Goal: Information Seeking & Learning: Learn about a topic

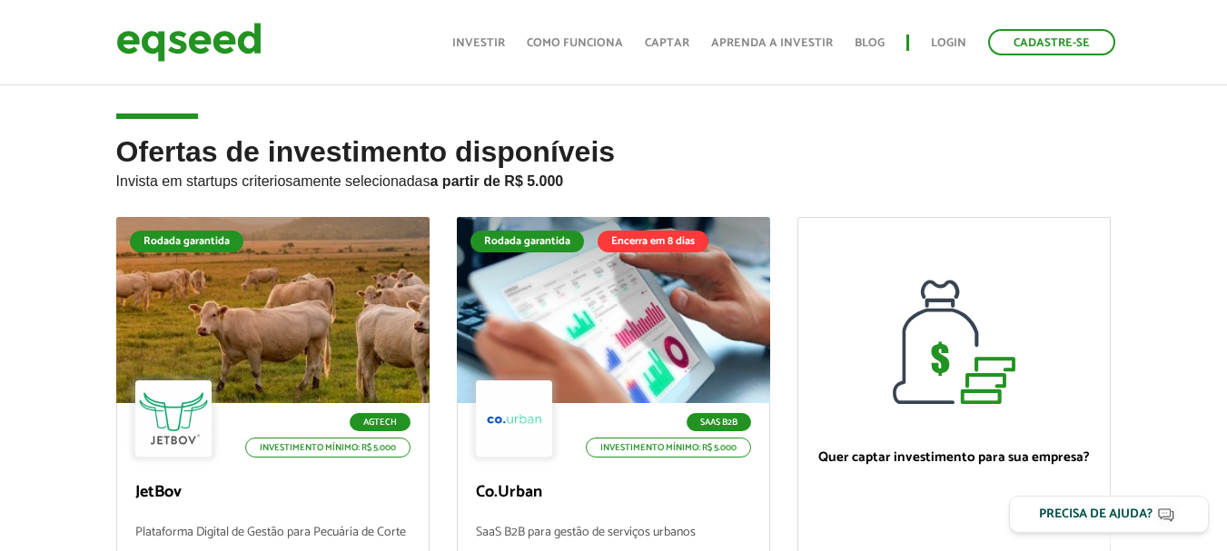
scroll to position [272, 0]
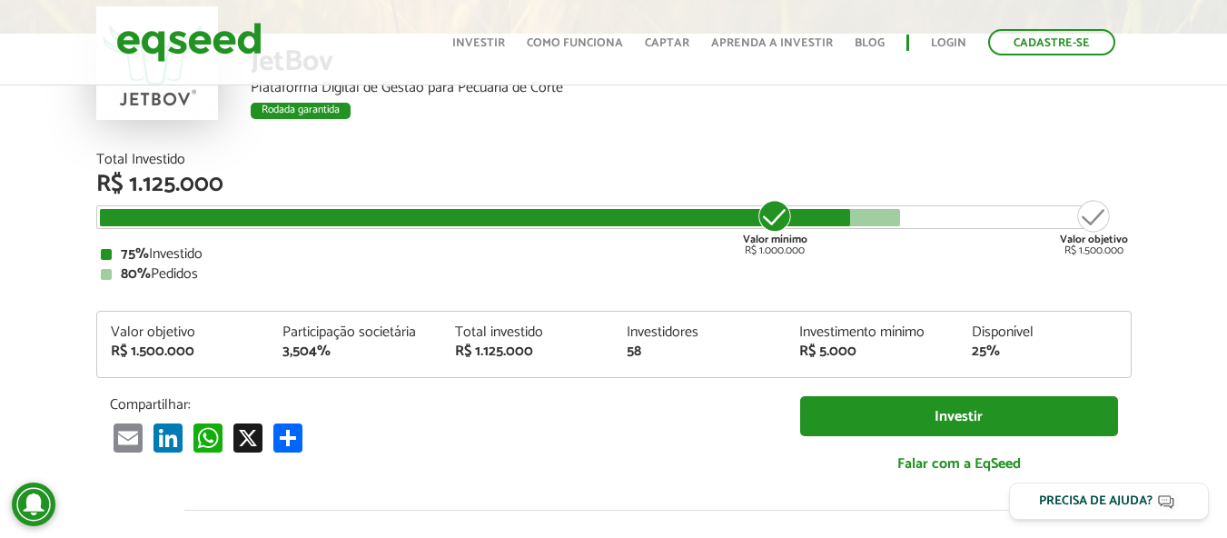
scroll to position [91, 0]
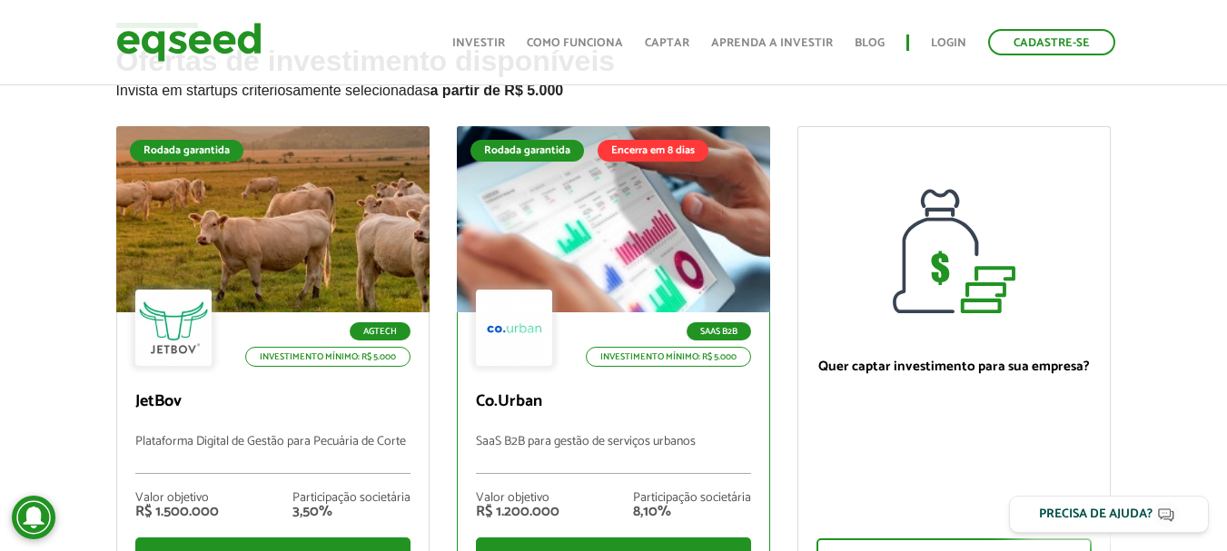
scroll to position [182, 0]
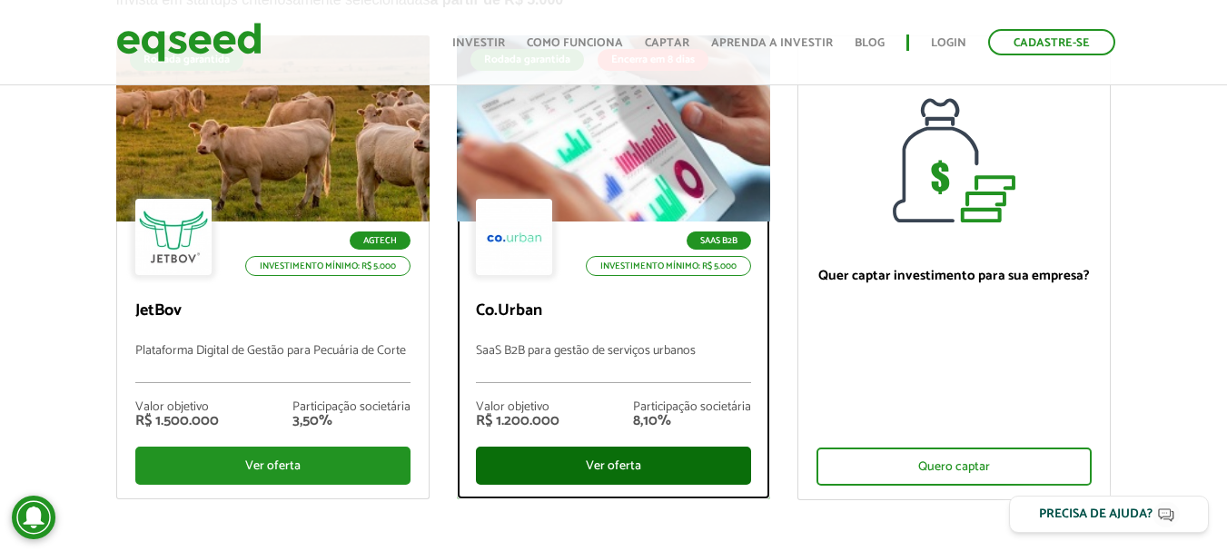
click at [619, 453] on div "Ver oferta" at bounding box center [613, 466] width 275 height 38
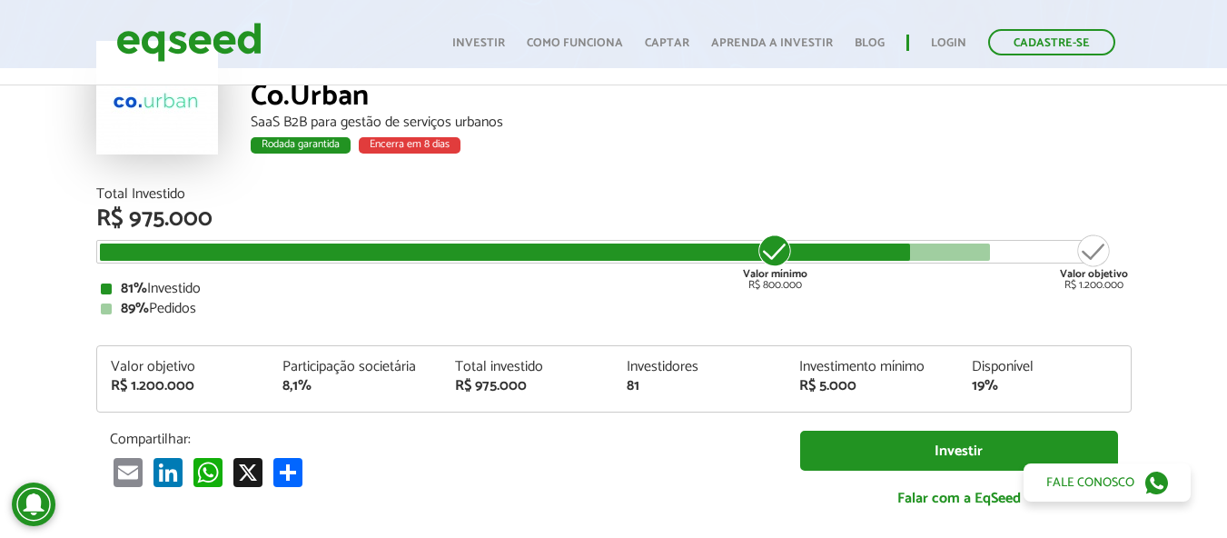
scroll to position [91, 0]
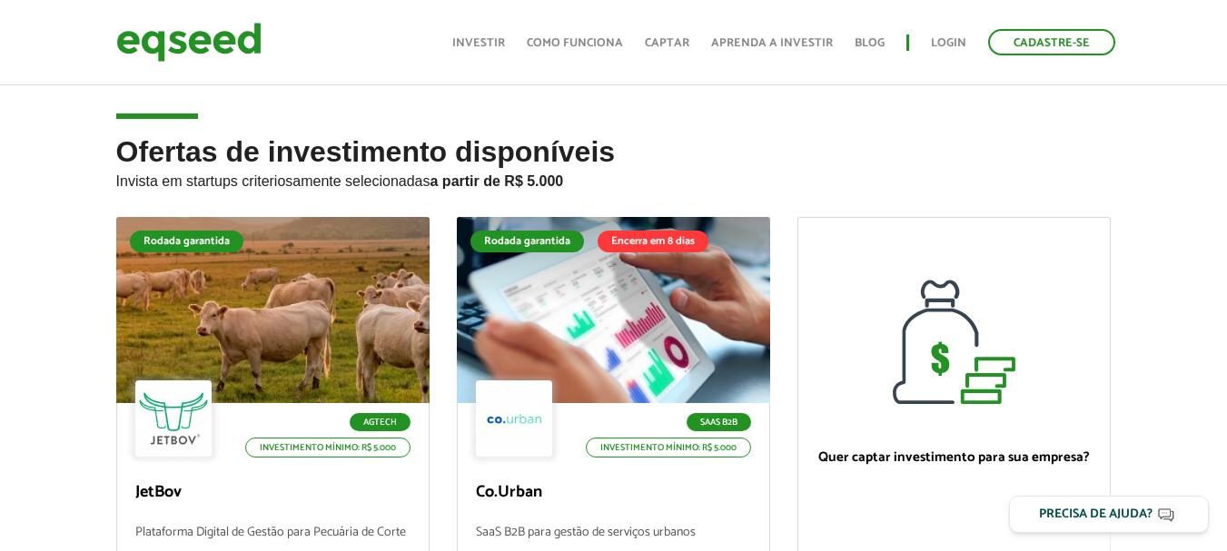
scroll to position [176, 0]
